Goal: Task Accomplishment & Management: Use online tool/utility

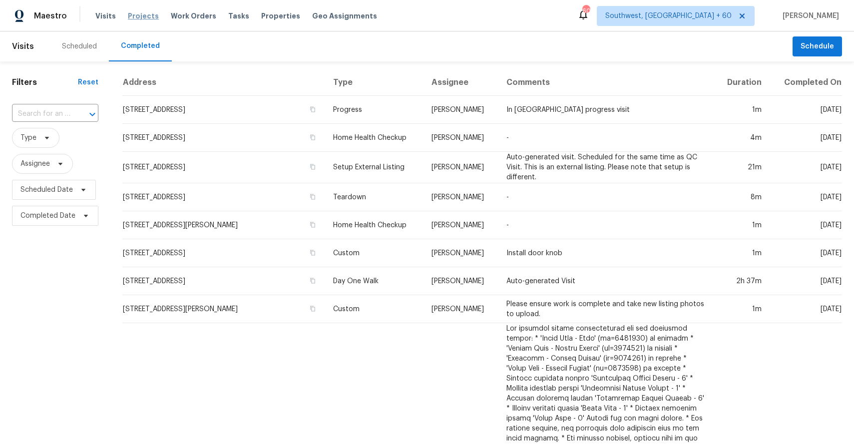
click at [130, 15] on span "Projects" at bounding box center [143, 16] width 31 height 10
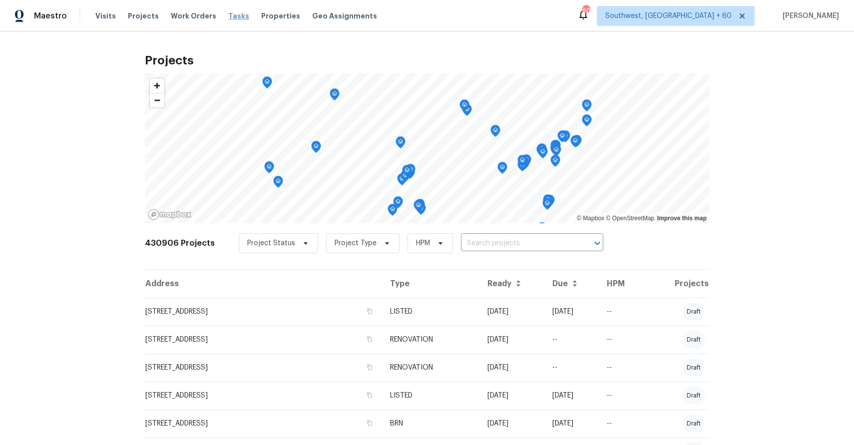
click at [232, 16] on span "Tasks" at bounding box center [238, 15] width 21 height 7
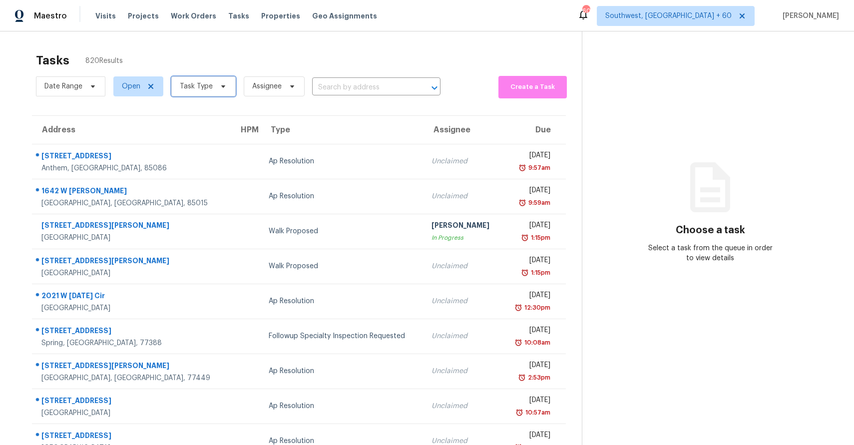
click at [219, 82] on icon at bounding box center [223, 86] width 8 height 8
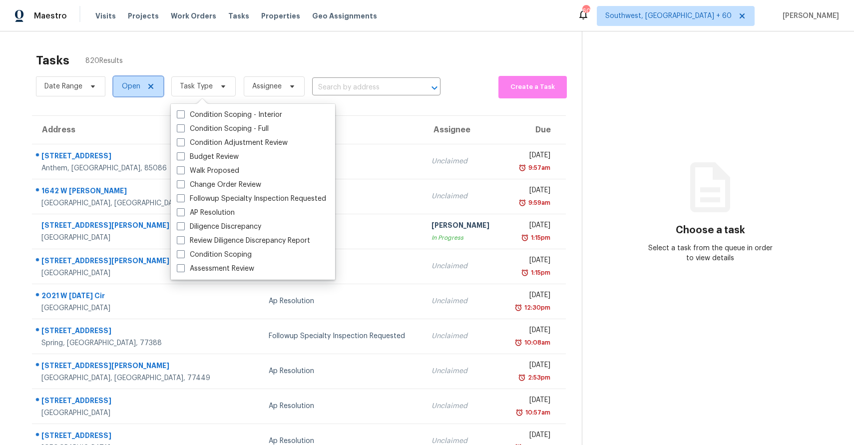
click at [133, 84] on span "Open" at bounding box center [131, 86] width 18 height 10
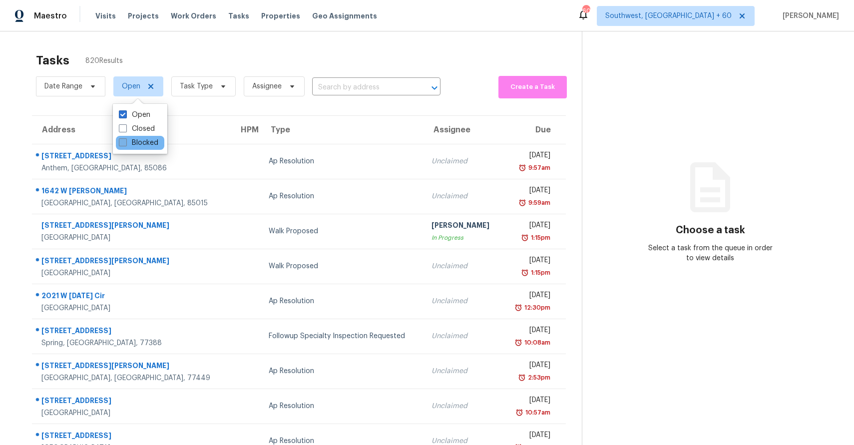
click at [140, 145] on label "Blocked" at bounding box center [138, 143] width 39 height 10
click at [125, 144] on input "Blocked" at bounding box center [122, 141] width 6 height 6
checkbox input "true"
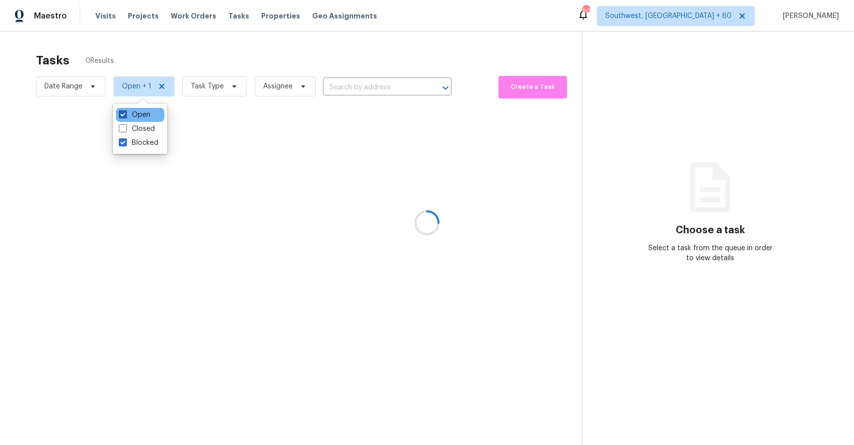
click at [142, 115] on label "Open" at bounding box center [134, 115] width 31 height 10
click at [125, 115] on input "Open" at bounding box center [122, 113] width 6 height 6
checkbox input "false"
click at [225, 55] on div at bounding box center [427, 222] width 854 height 445
click at [216, 90] on div at bounding box center [427, 222] width 854 height 445
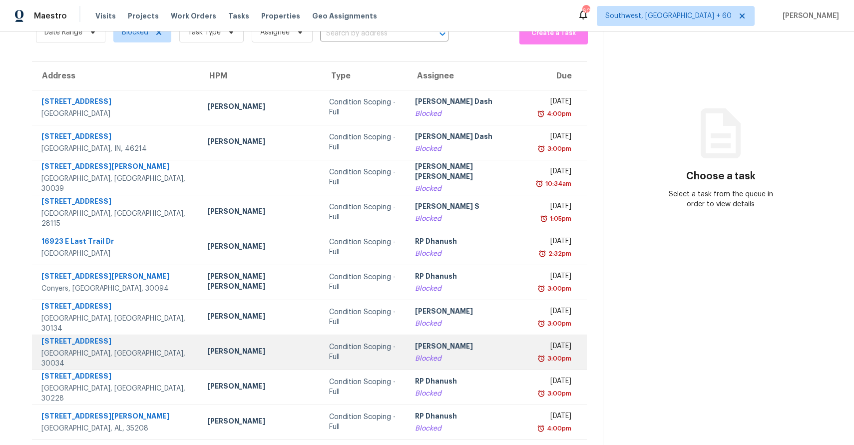
scroll to position [75, 0]
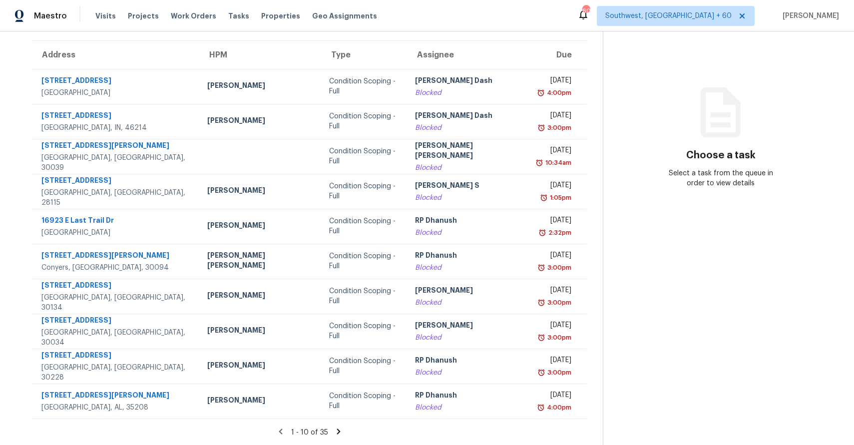
click at [337, 429] on icon at bounding box center [338, 430] width 3 height 5
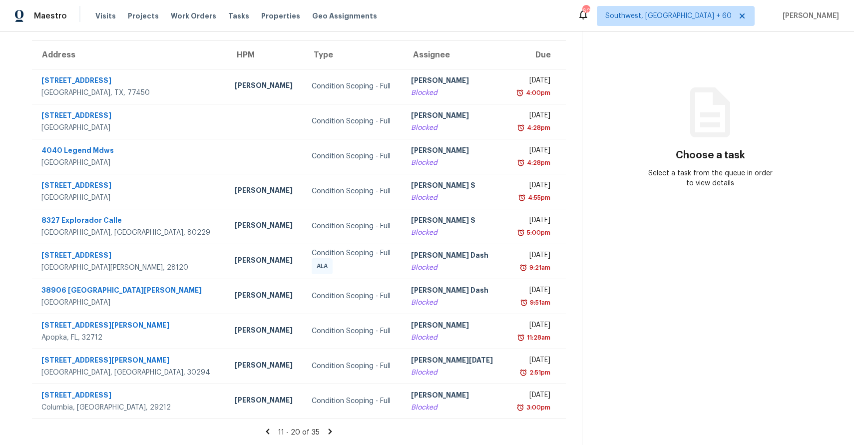
click at [328, 431] on icon at bounding box center [330, 431] width 9 height 9
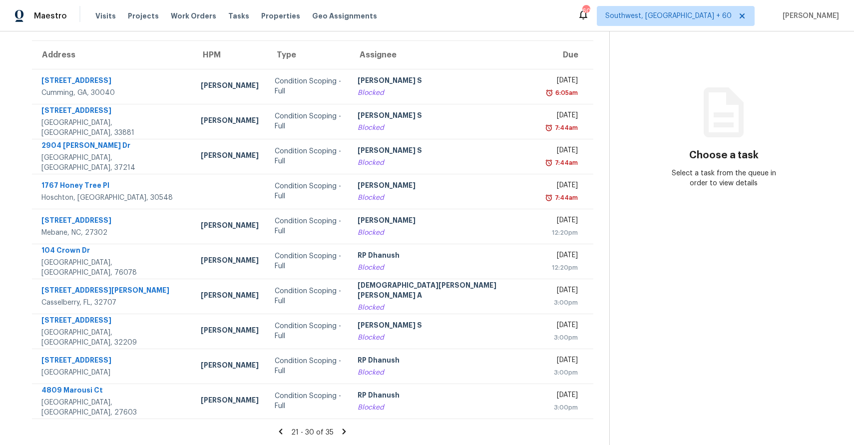
click at [340, 433] on icon at bounding box center [344, 431] width 9 height 9
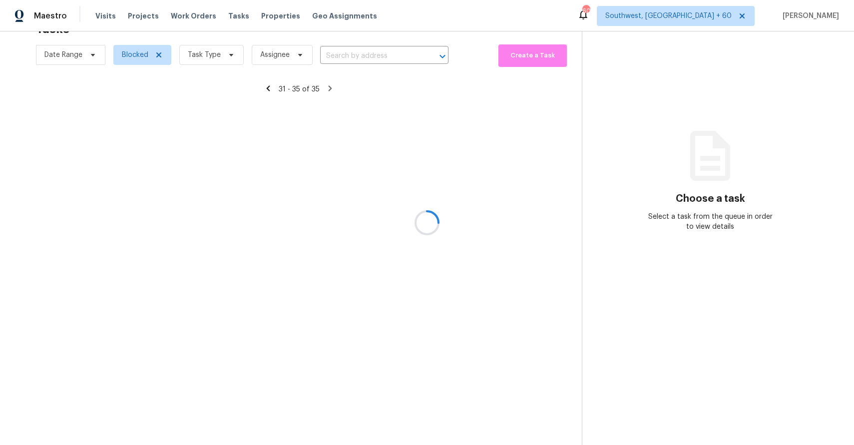
click at [538, 380] on div at bounding box center [427, 222] width 854 height 445
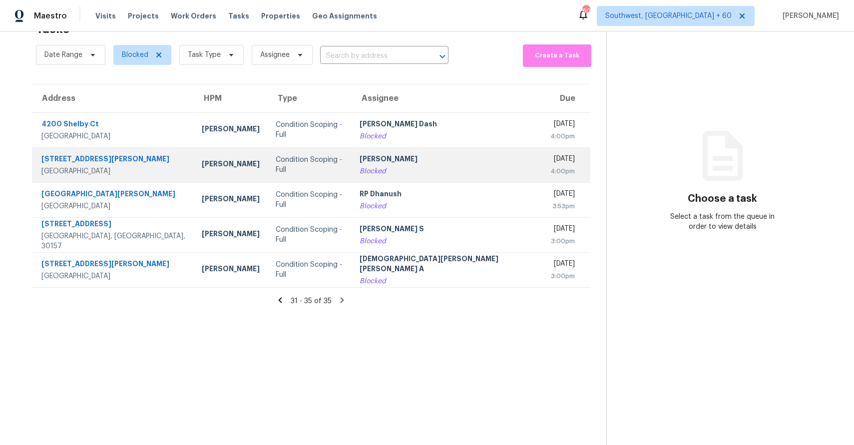
click at [413, 171] on div "Blocked" at bounding box center [447, 171] width 175 height 10
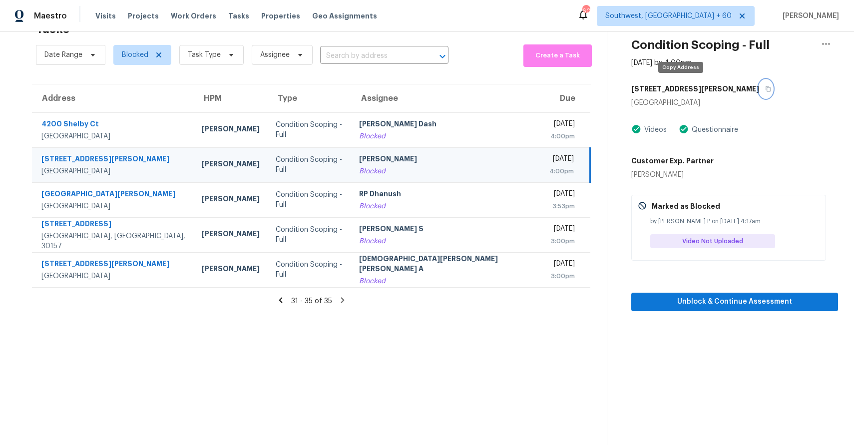
click at [759, 92] on button "button" at bounding box center [765, 89] width 13 height 18
